Goal: Task Accomplishment & Management: Complete application form

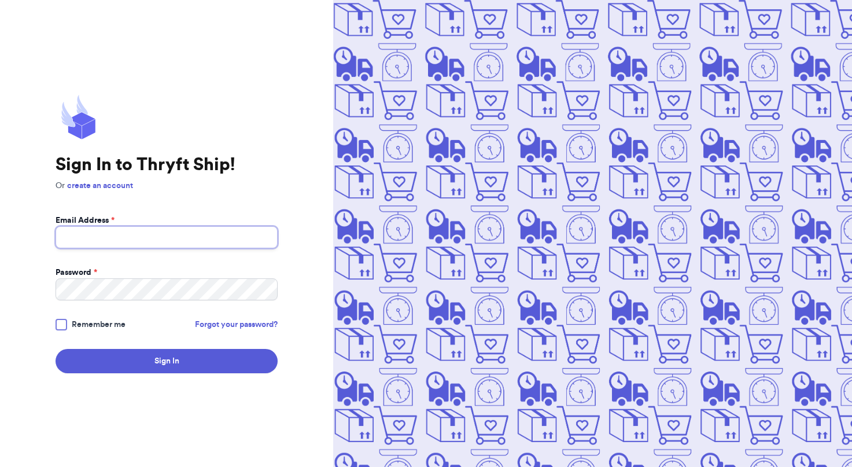
type input "[EMAIL_ADDRESS][DOMAIN_NAME]"
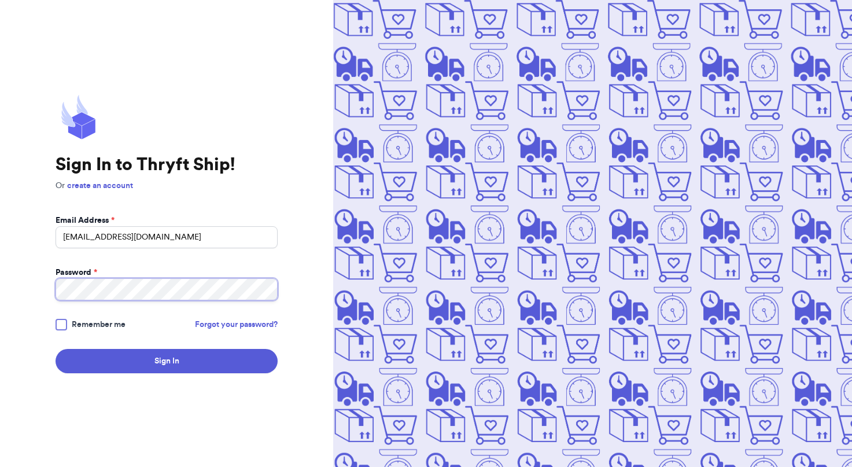
click at [167, 361] on button "Sign In" at bounding box center [167, 361] width 222 height 24
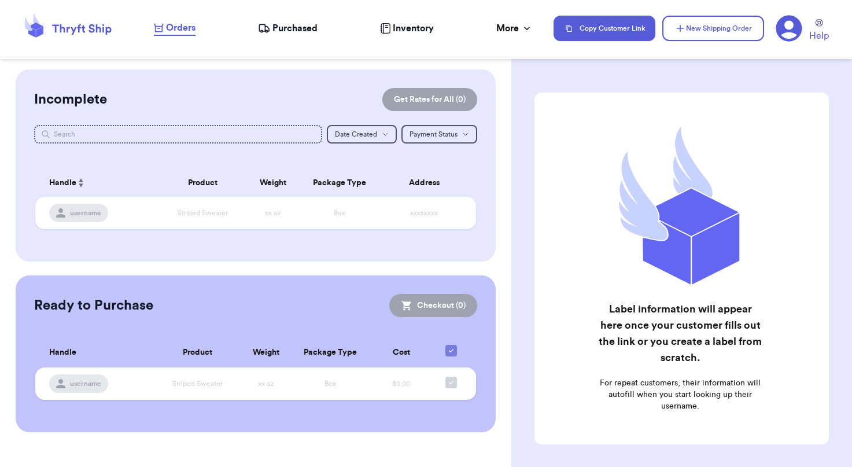
click at [280, 27] on span "Purchased" at bounding box center [294, 28] width 45 height 14
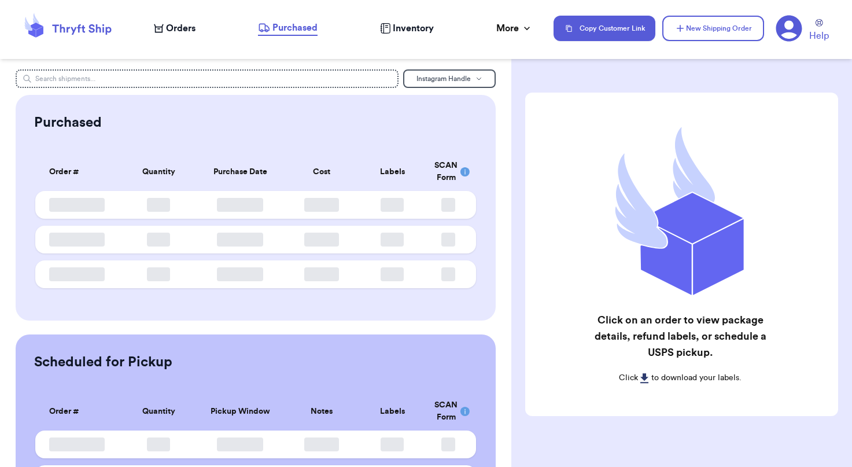
click at [178, 29] on span "Orders" at bounding box center [180, 28] width 29 height 14
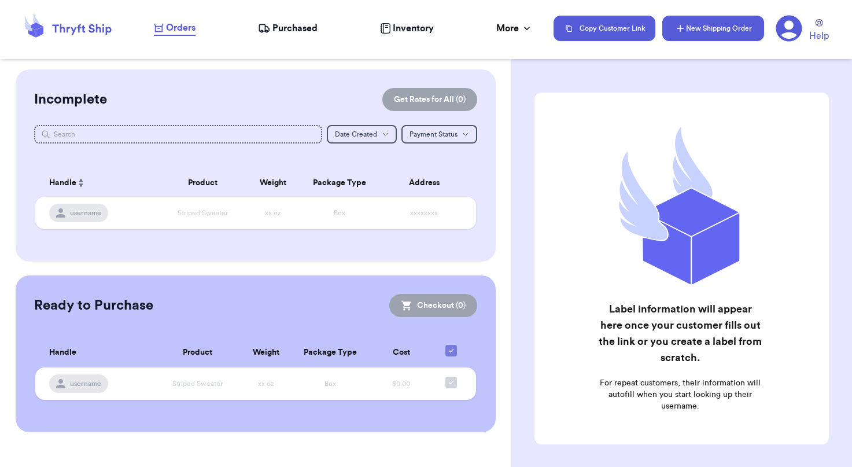
click at [722, 26] on button "New Shipping Order" at bounding box center [713, 28] width 102 height 25
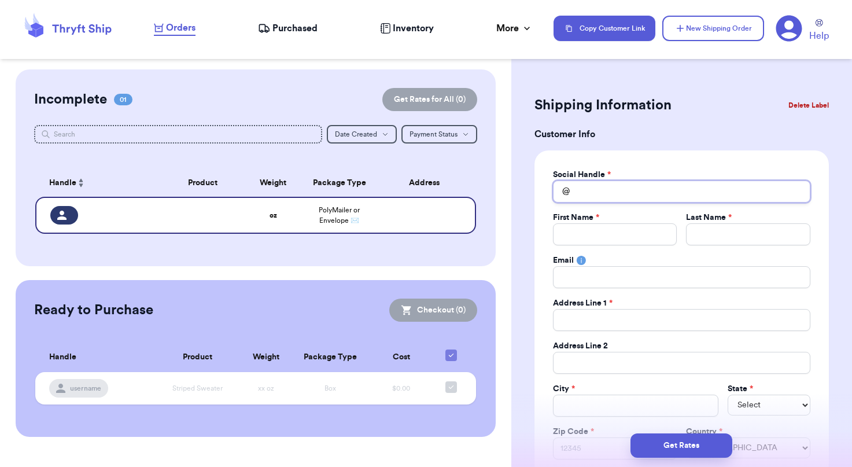
click at [640, 185] on input "Total Amount Paid" at bounding box center [681, 191] width 257 height 22
type input "m"
type input "mi"
type input "mil"
type input "mill"
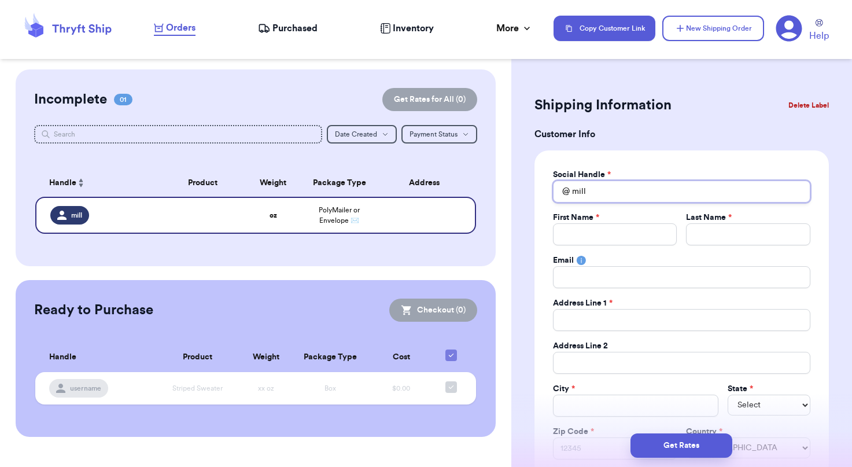
type input "mil"
type input "mi"
type input "m"
type input "h"
type input "ha"
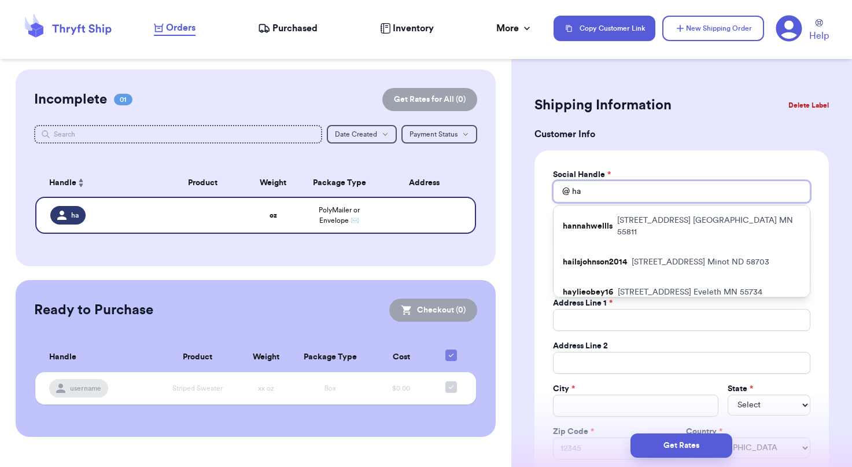
type input "h"
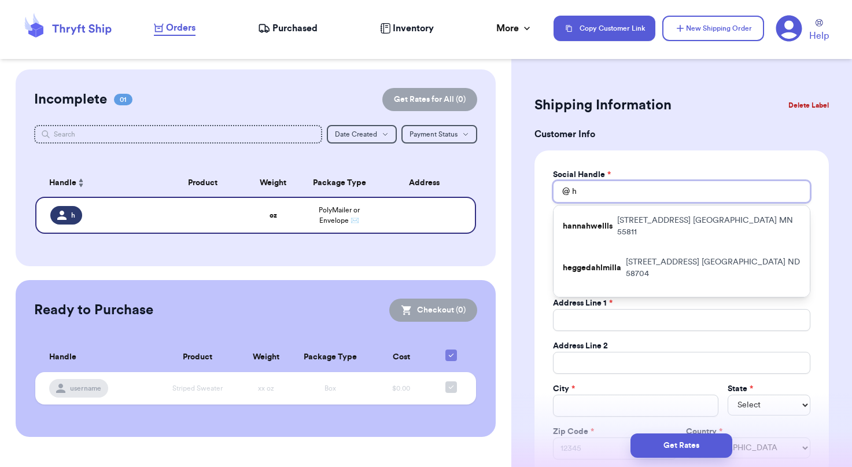
type input "he"
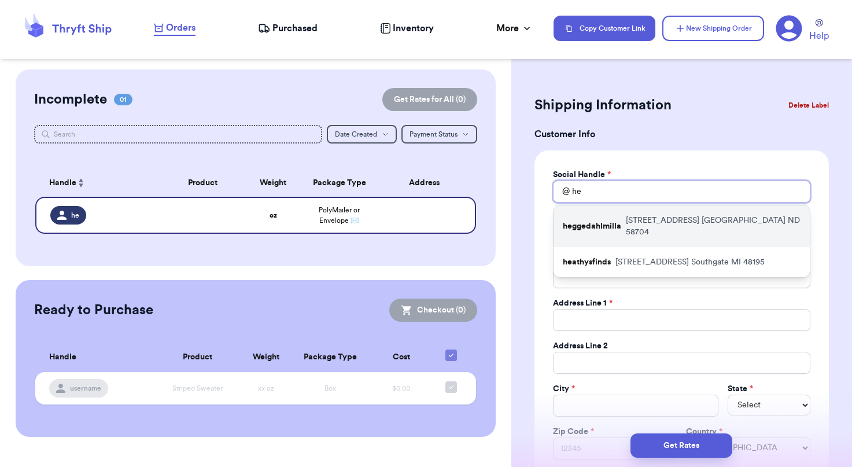
type input "heg"
type input "[PERSON_NAME]"
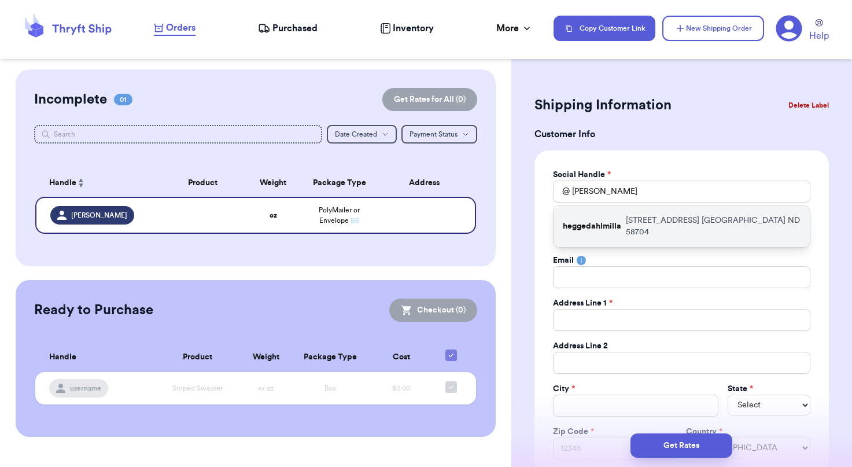
click at [679, 222] on p "[STREET_ADDRESS]" at bounding box center [713, 226] width 175 height 23
type input "heggedahlmilla"
type input "Milla"
type input "Heggedahl"
type input "[EMAIL_ADDRESS][DOMAIN_NAME]"
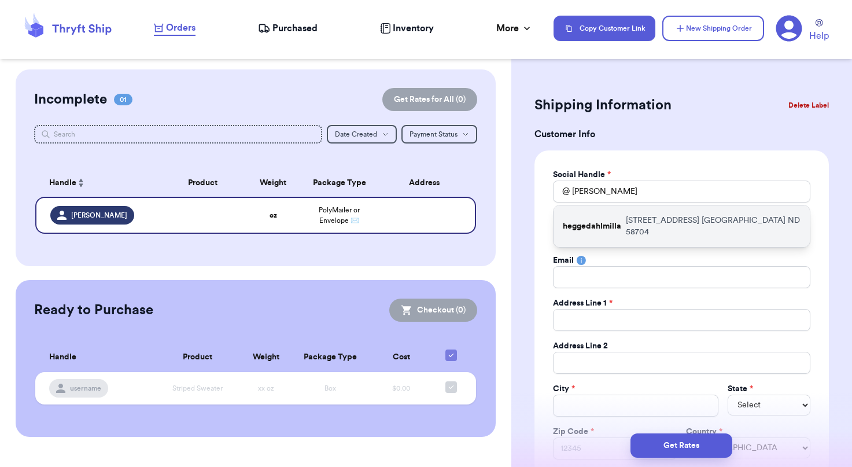
type input "[STREET_ADDRESS]"
type input "Apt 2"
type input "[GEOGRAPHIC_DATA]"
select select "ND"
type input "58704"
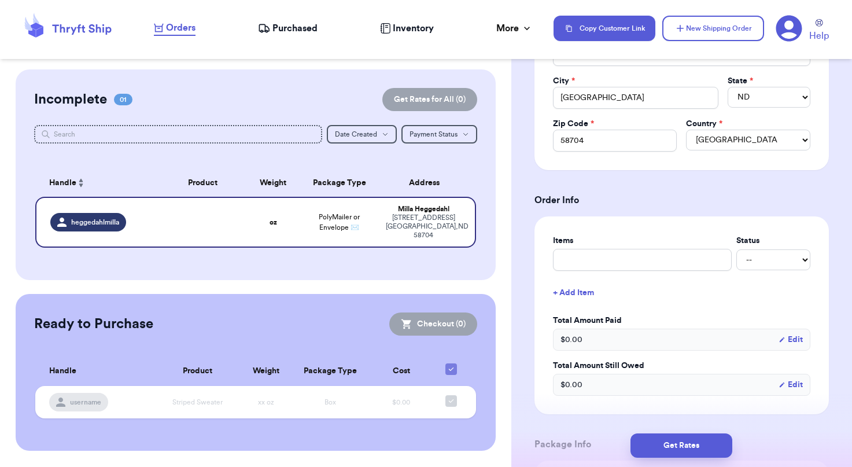
scroll to position [320, 0]
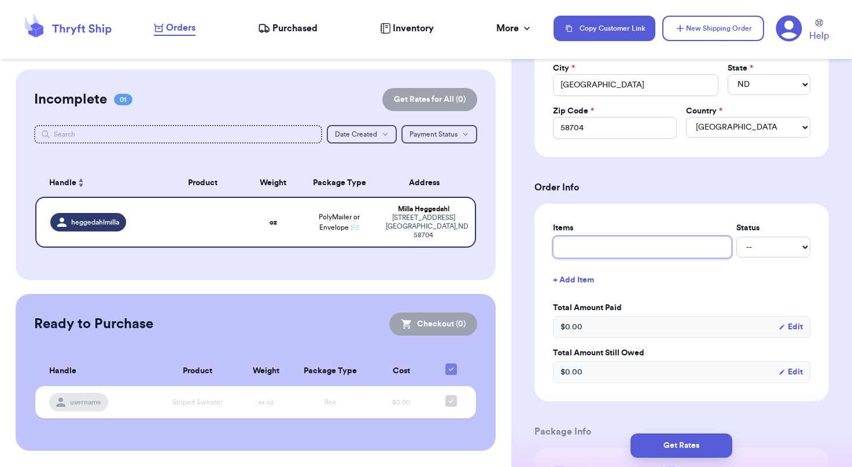
type input "l"
type input "lu"
type input "lul"
type input "lulu"
type input "lulul"
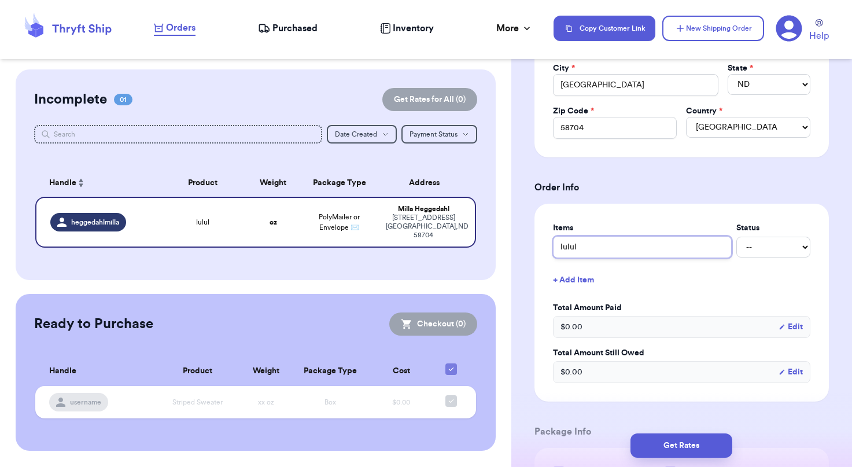
type input "lulule"
type input "lululem"
type input "lululemo"
type input "lululemon"
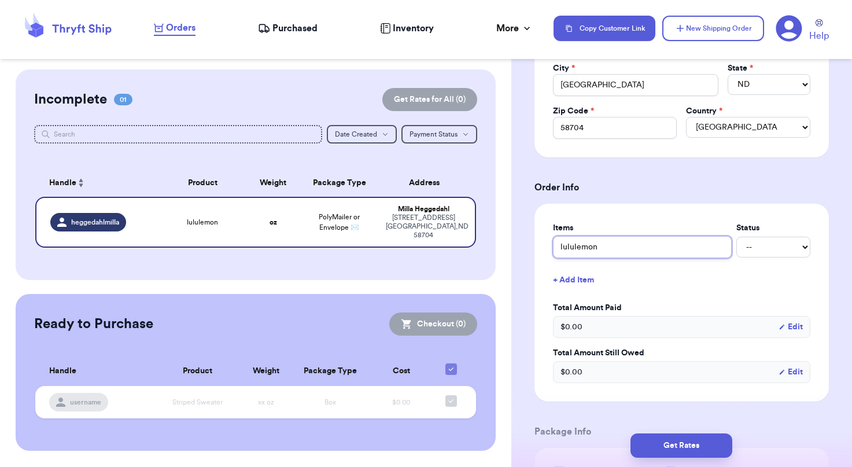
type input "lululemon s"
type input "lululemon"
type input "lululemon h"
type input "lululemon ho"
type input "lululemon hot"
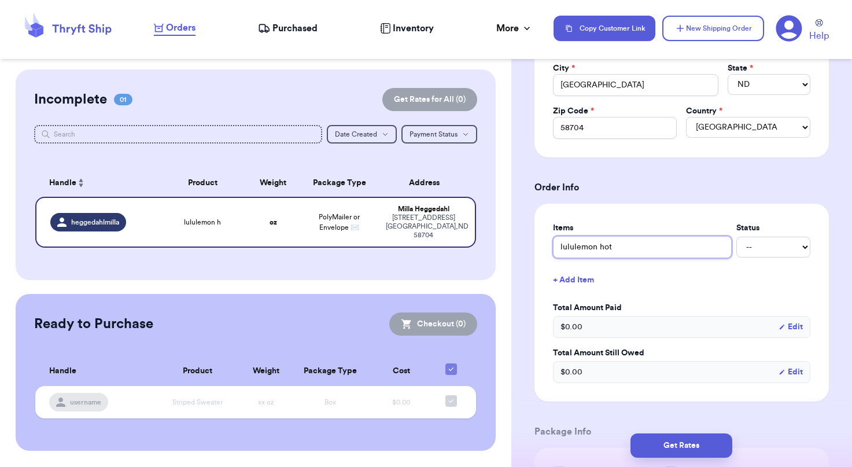
type input "lululemon hott"
type input "lululemon hotty"
type input "lululemon hotty h"
type input "lululemon hotty ho"
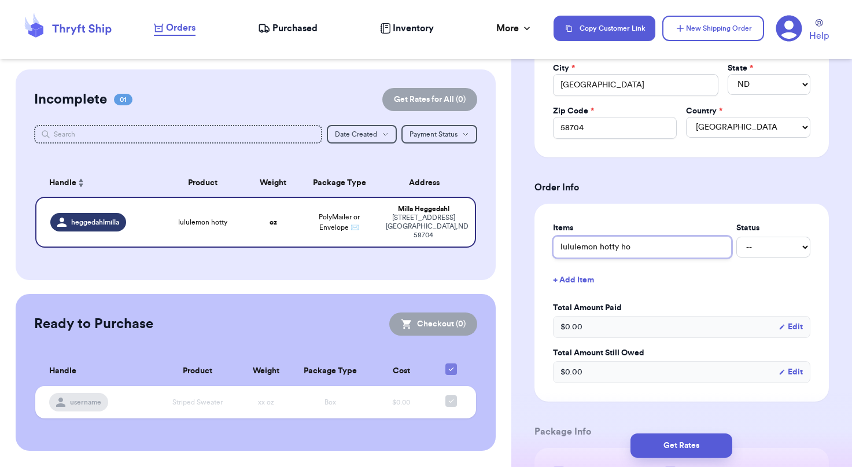
type input "lululemon hotty hot"
type input "lululemon hotty hots"
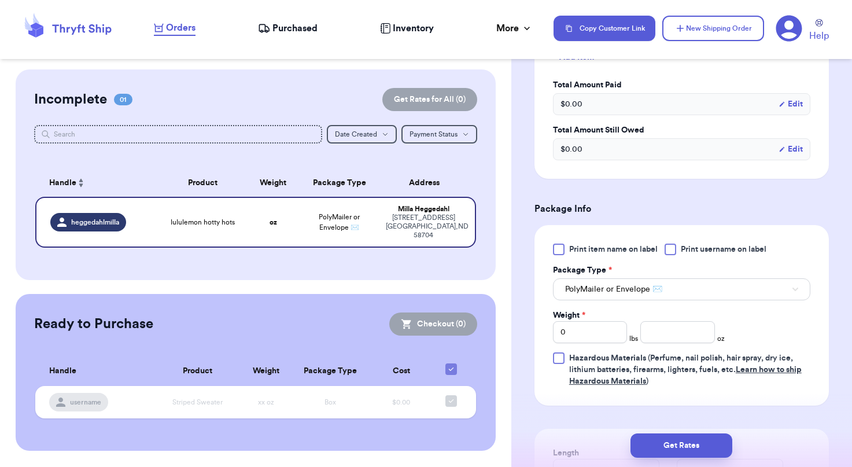
scroll to position [545, 0]
type input "lululemon hotty hots"
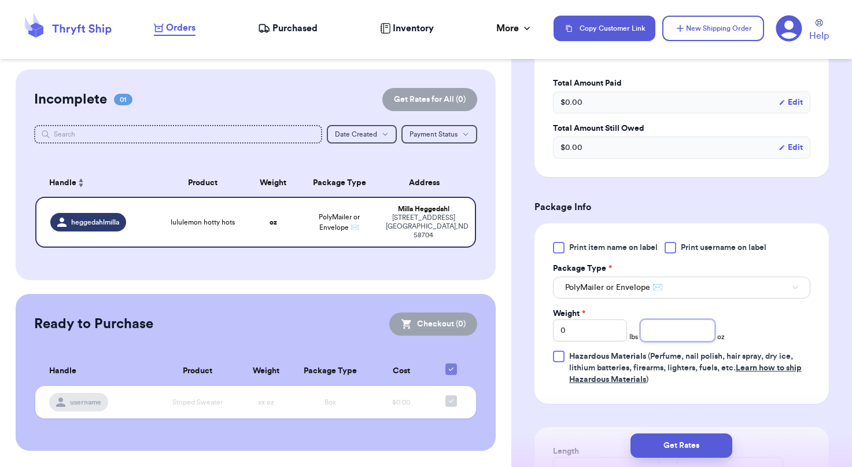
click at [666, 332] on input "number" at bounding box center [677, 330] width 74 height 22
type input "3"
click at [670, 449] on button "Get Rates" at bounding box center [681, 445] width 102 height 24
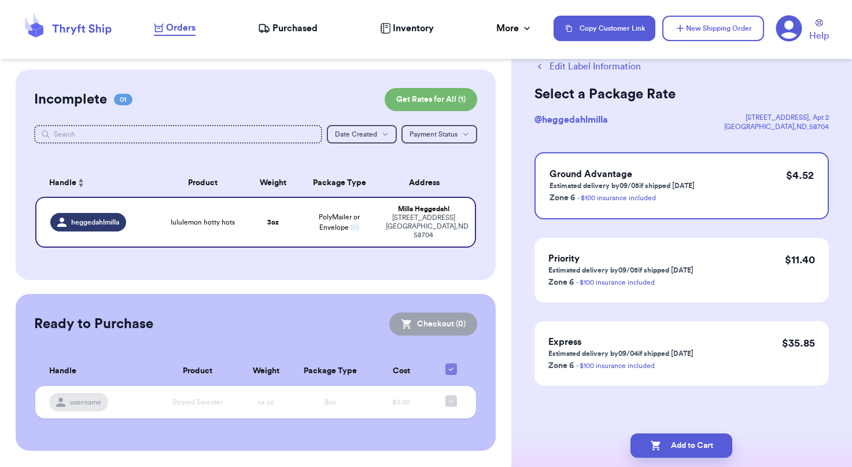
scroll to position [0, 0]
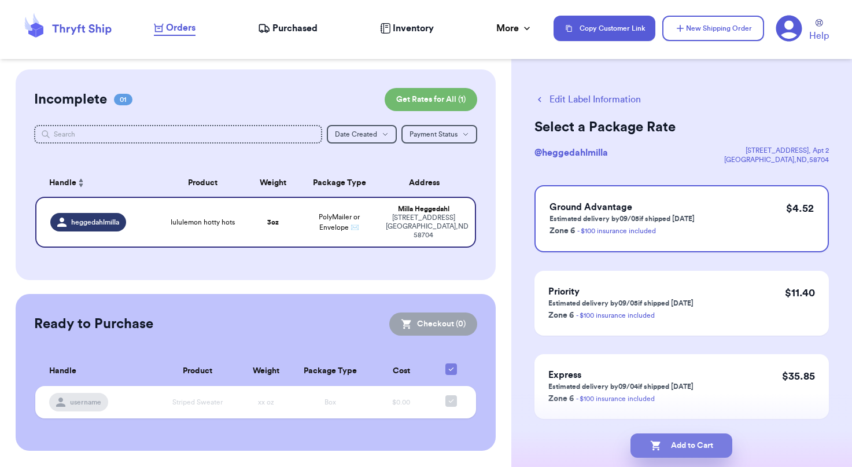
click at [678, 440] on button "Add to Cart" at bounding box center [681, 445] width 102 height 24
checkbox input "true"
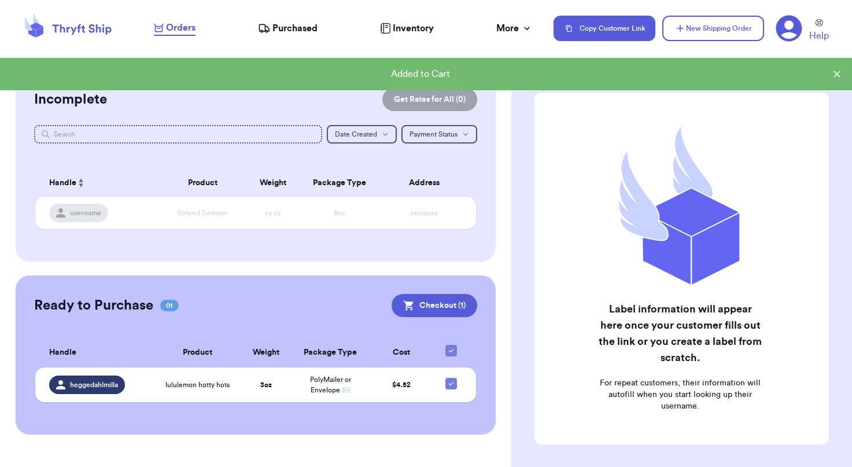
click at [778, 33] on icon at bounding box center [789, 29] width 26 height 26
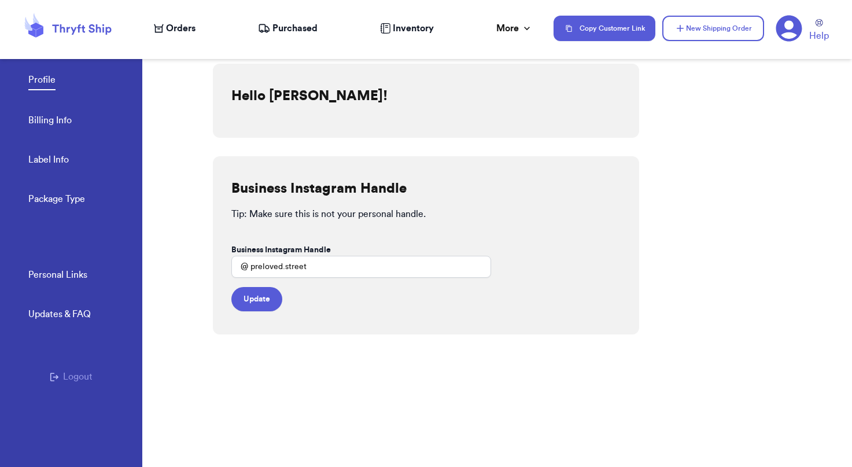
click at [53, 121] on link "Billing Info" at bounding box center [49, 121] width 43 height 16
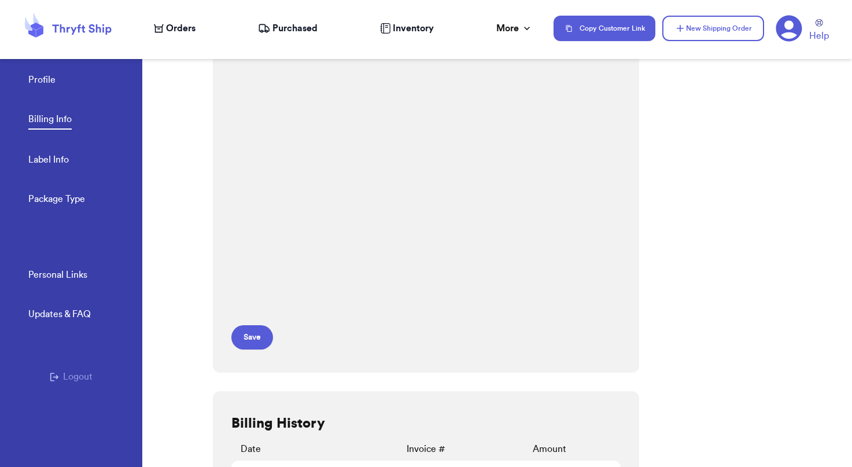
scroll to position [244, 0]
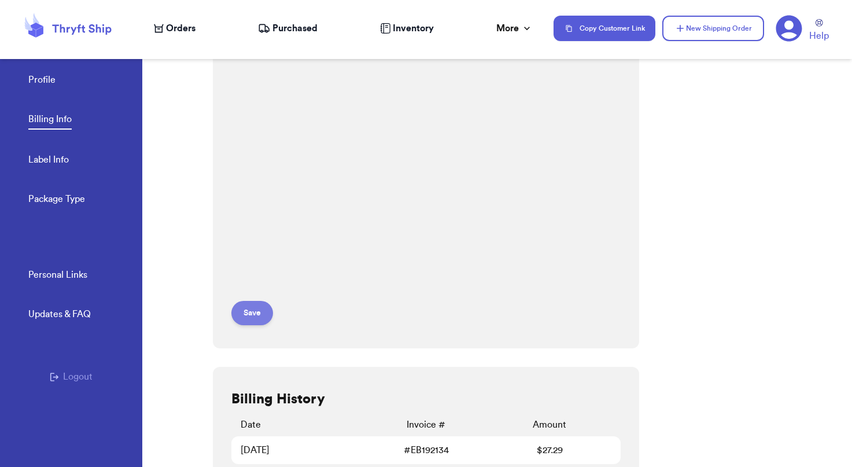
click at [246, 313] on button "Save" at bounding box center [252, 313] width 42 height 24
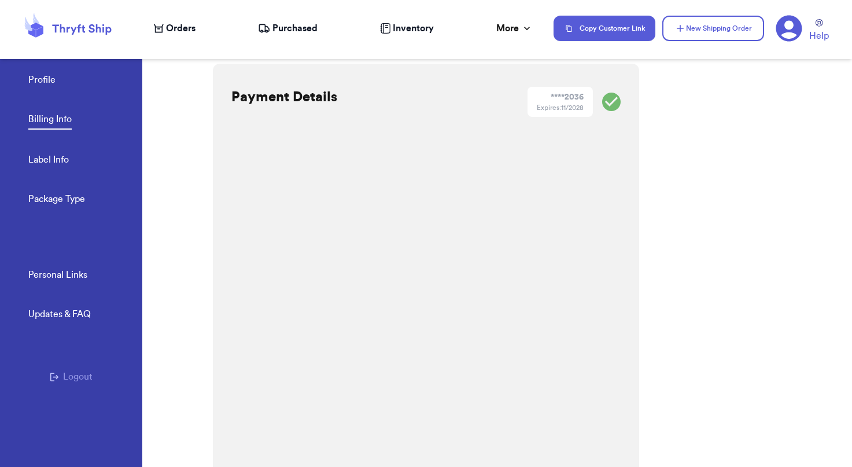
scroll to position [0, 0]
click at [171, 31] on span "Orders" at bounding box center [180, 28] width 29 height 14
